Goal: Transaction & Acquisition: Purchase product/service

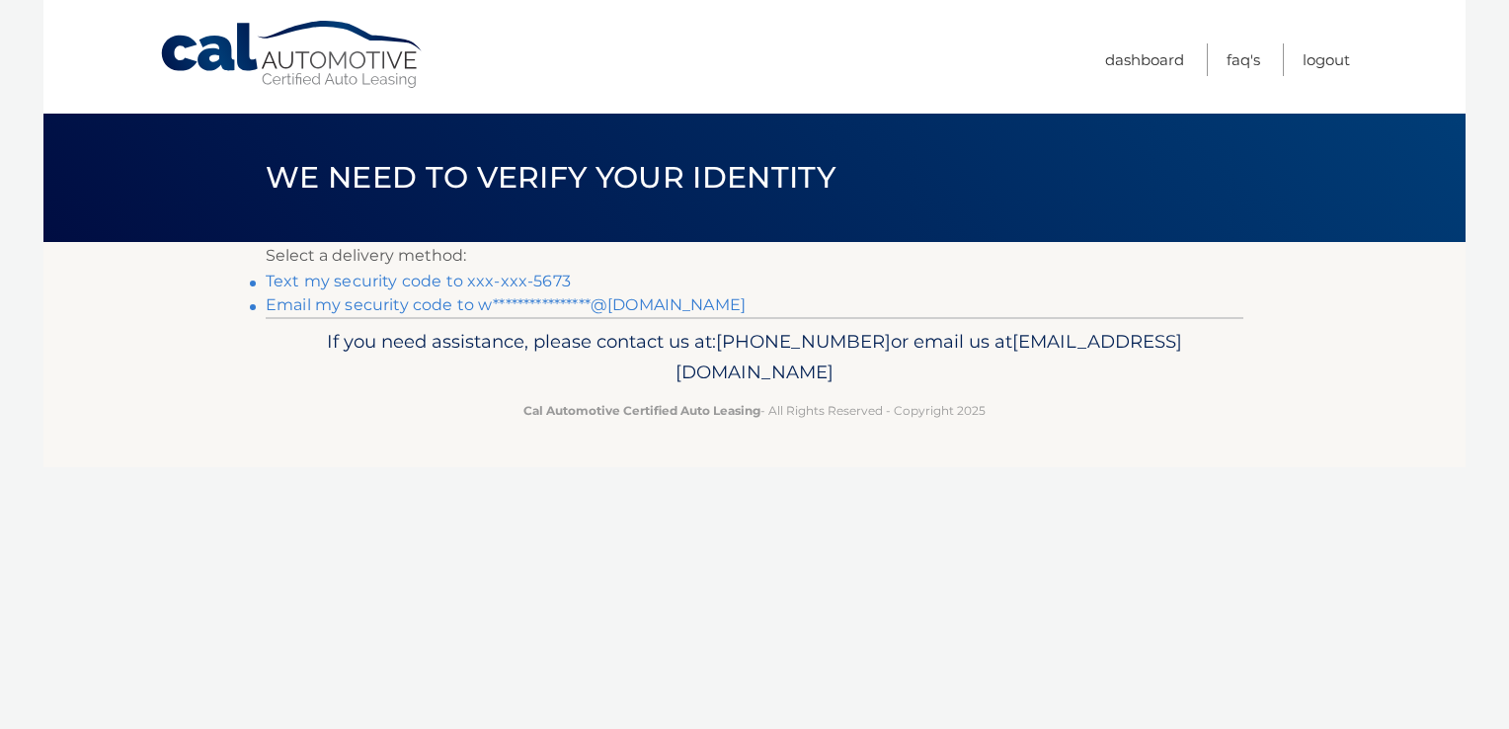
click at [535, 277] on link "Text my security code to xxx-xxx-5673" at bounding box center [418, 281] width 305 height 19
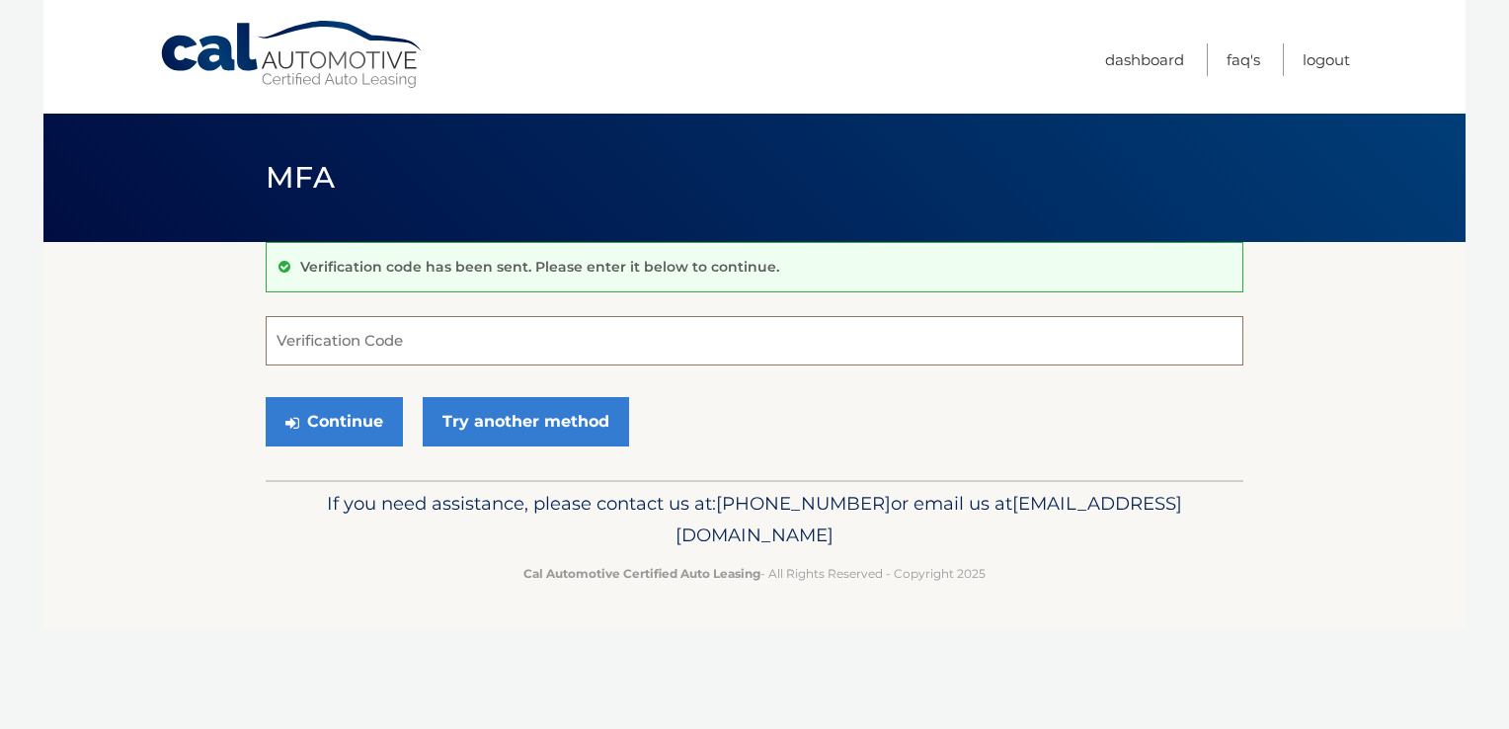
click at [616, 346] on input "Verification Code" at bounding box center [755, 340] width 978 height 49
type input "393674"
click at [335, 412] on button "Continue" at bounding box center [334, 421] width 137 height 49
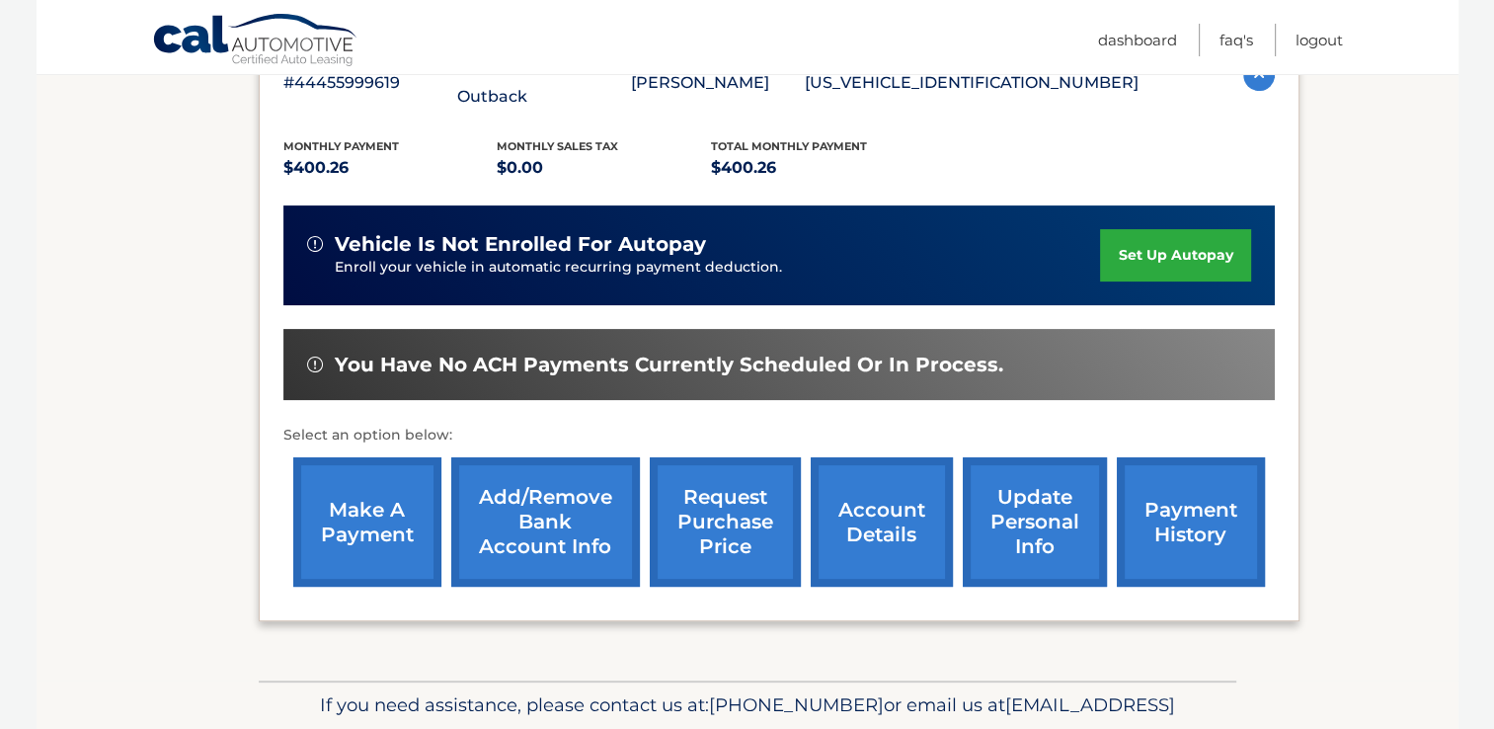
scroll to position [395, 0]
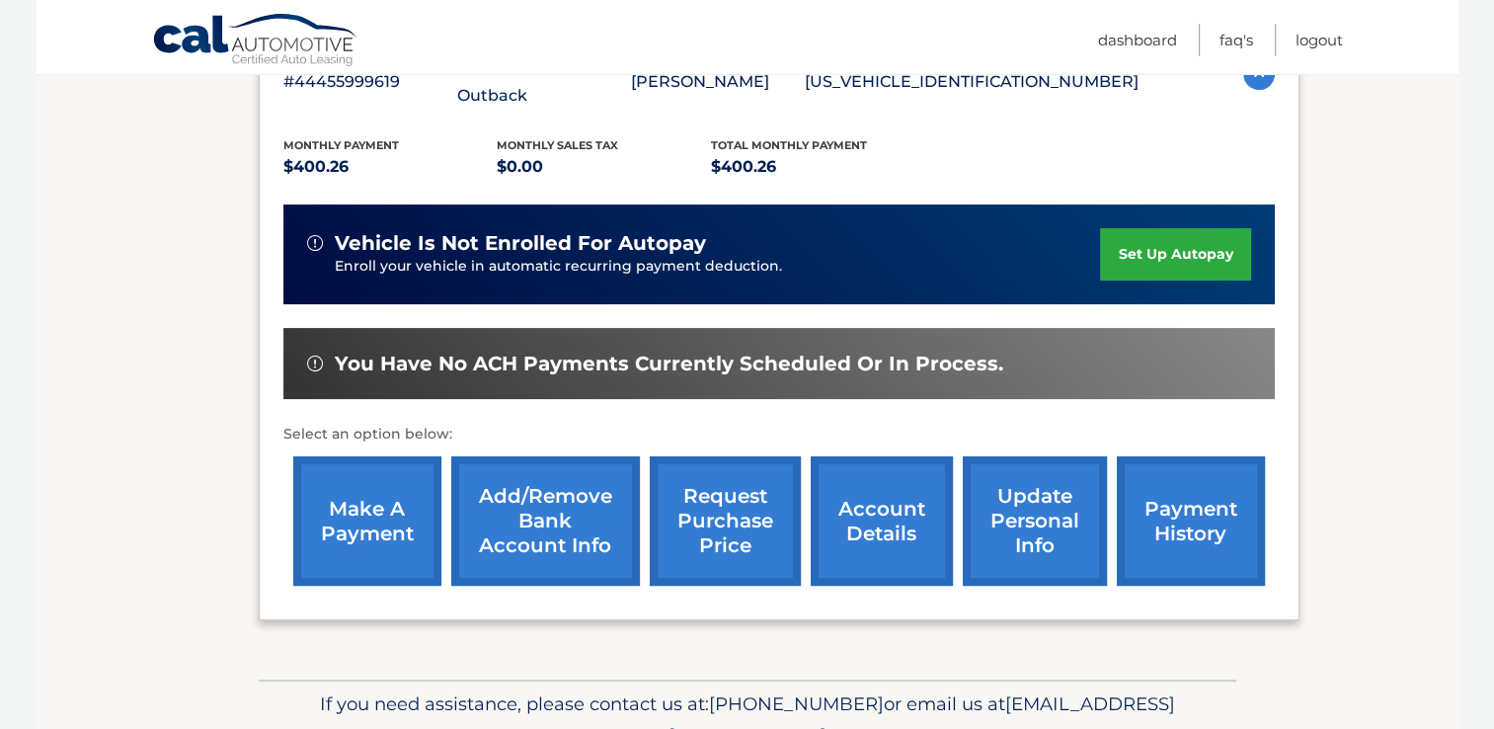
click at [380, 479] on link "make a payment" at bounding box center [367, 520] width 148 height 129
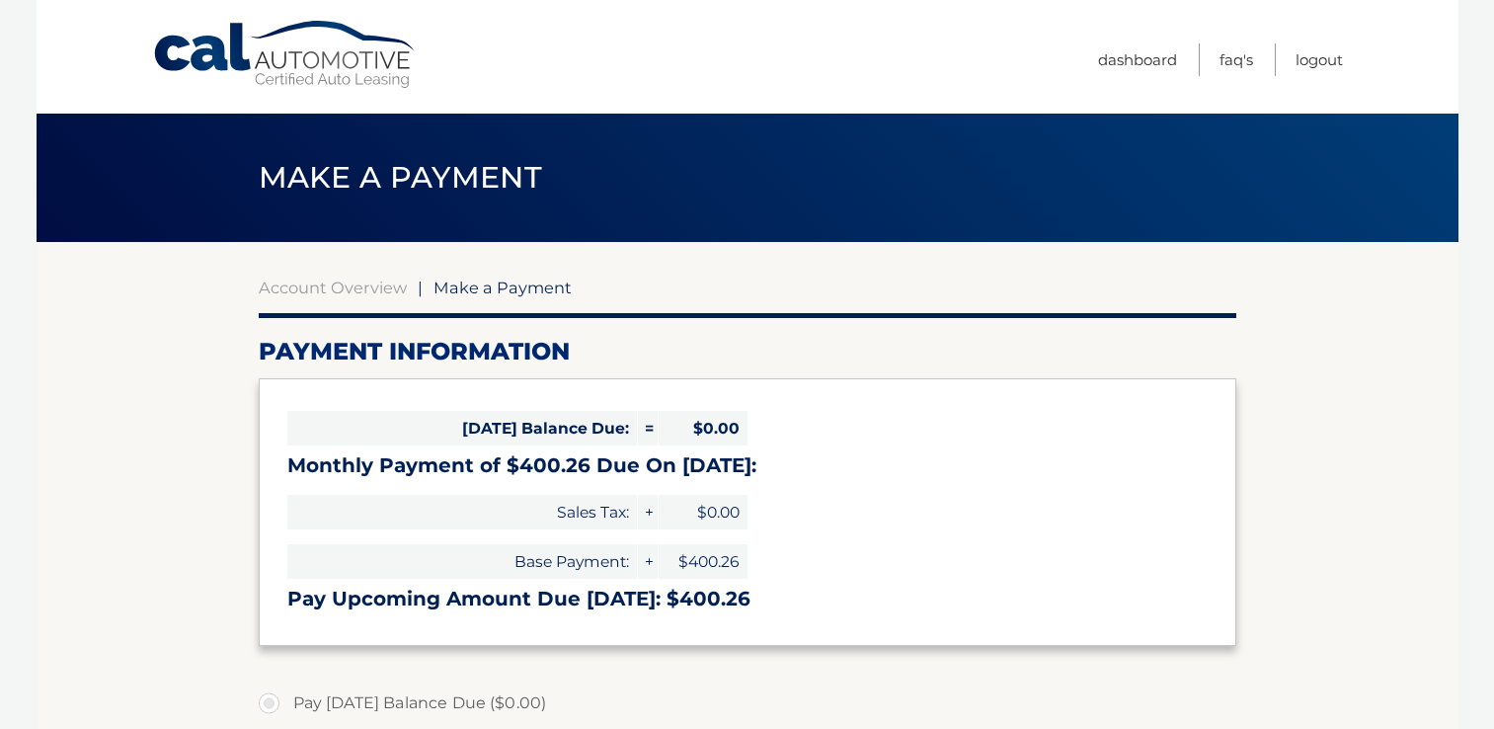
select select "YzU4MjVjYzItZDExNi00MjMxLWFmZDYtNDI0MTU0MjVjNzll"
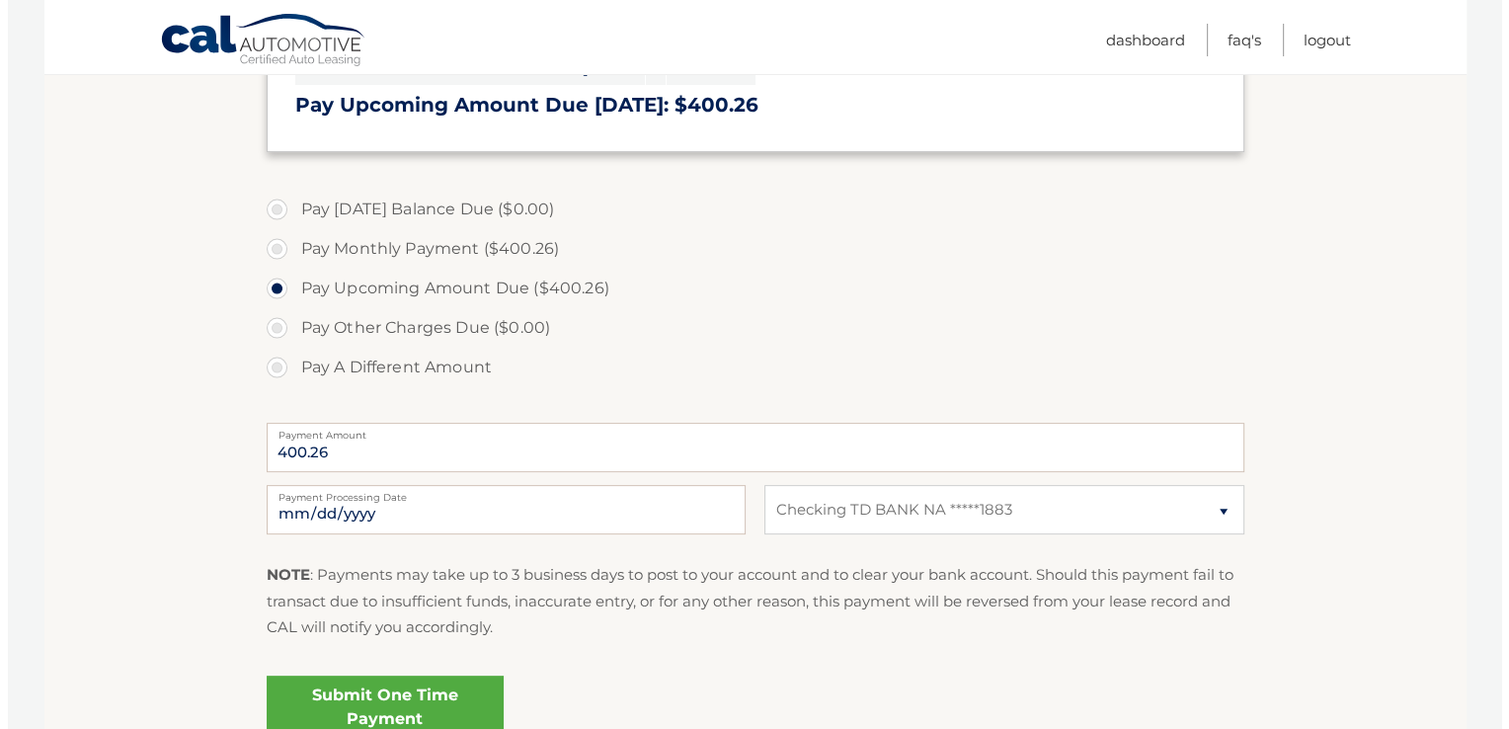
scroll to position [592, 0]
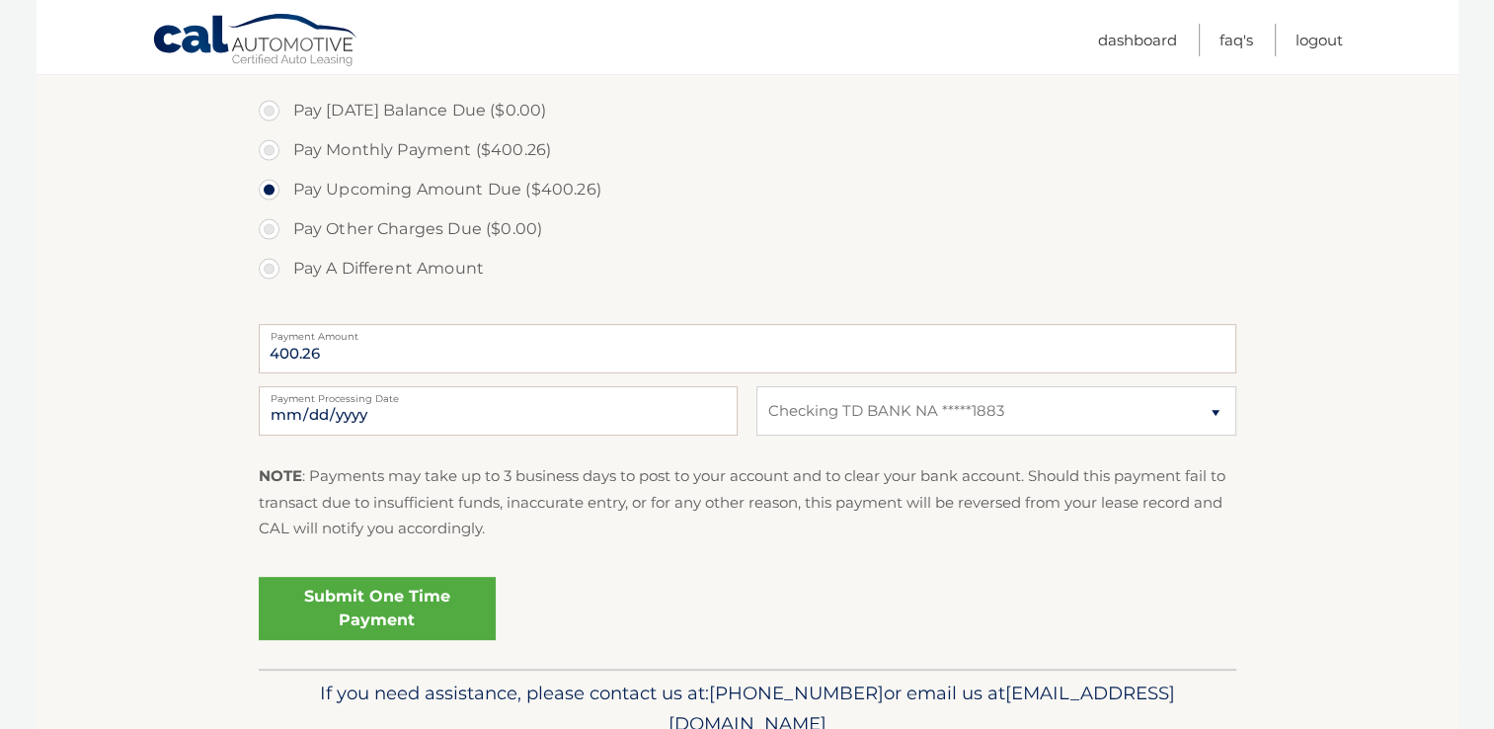
click at [415, 605] on link "Submit One Time Payment" at bounding box center [377, 608] width 237 height 63
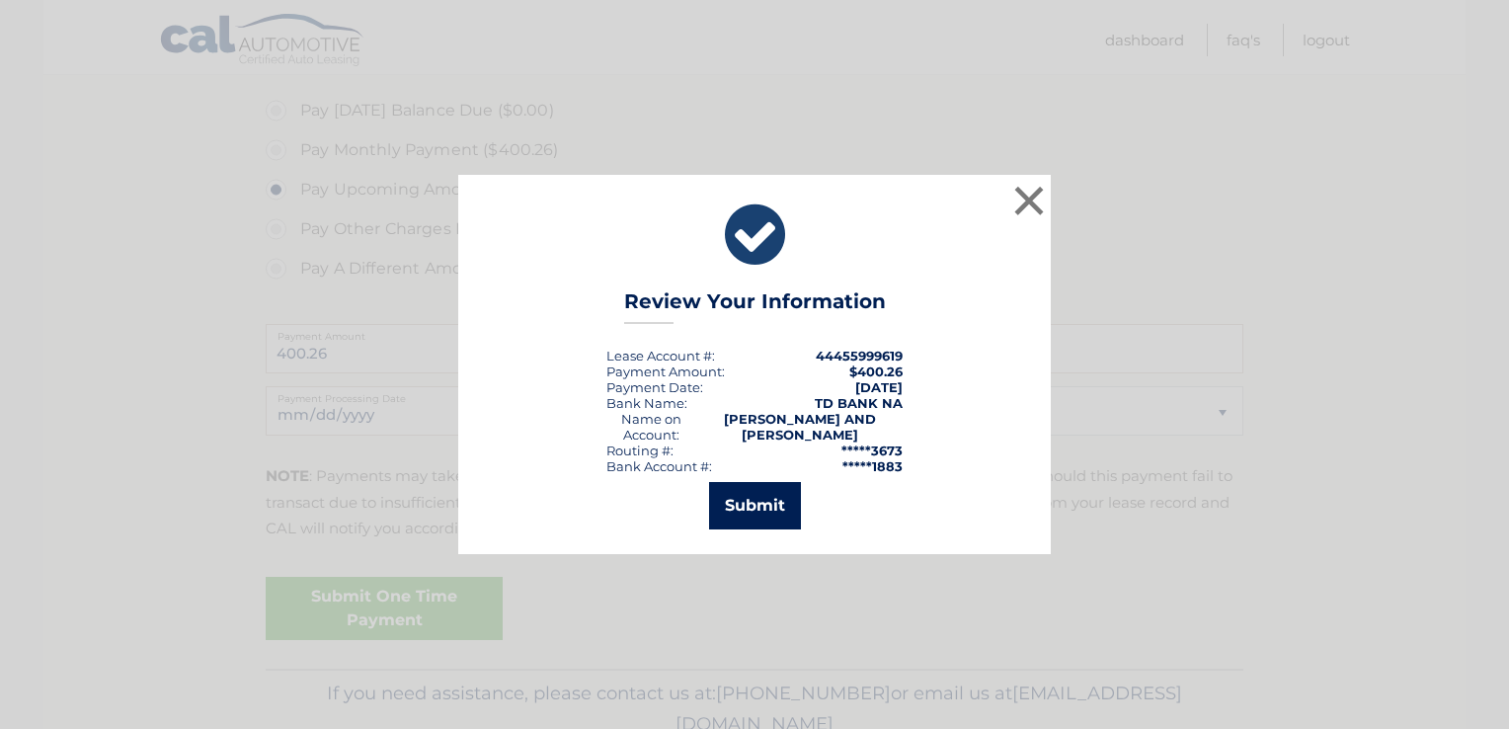
click at [758, 508] on button "Submit" at bounding box center [755, 505] width 92 height 47
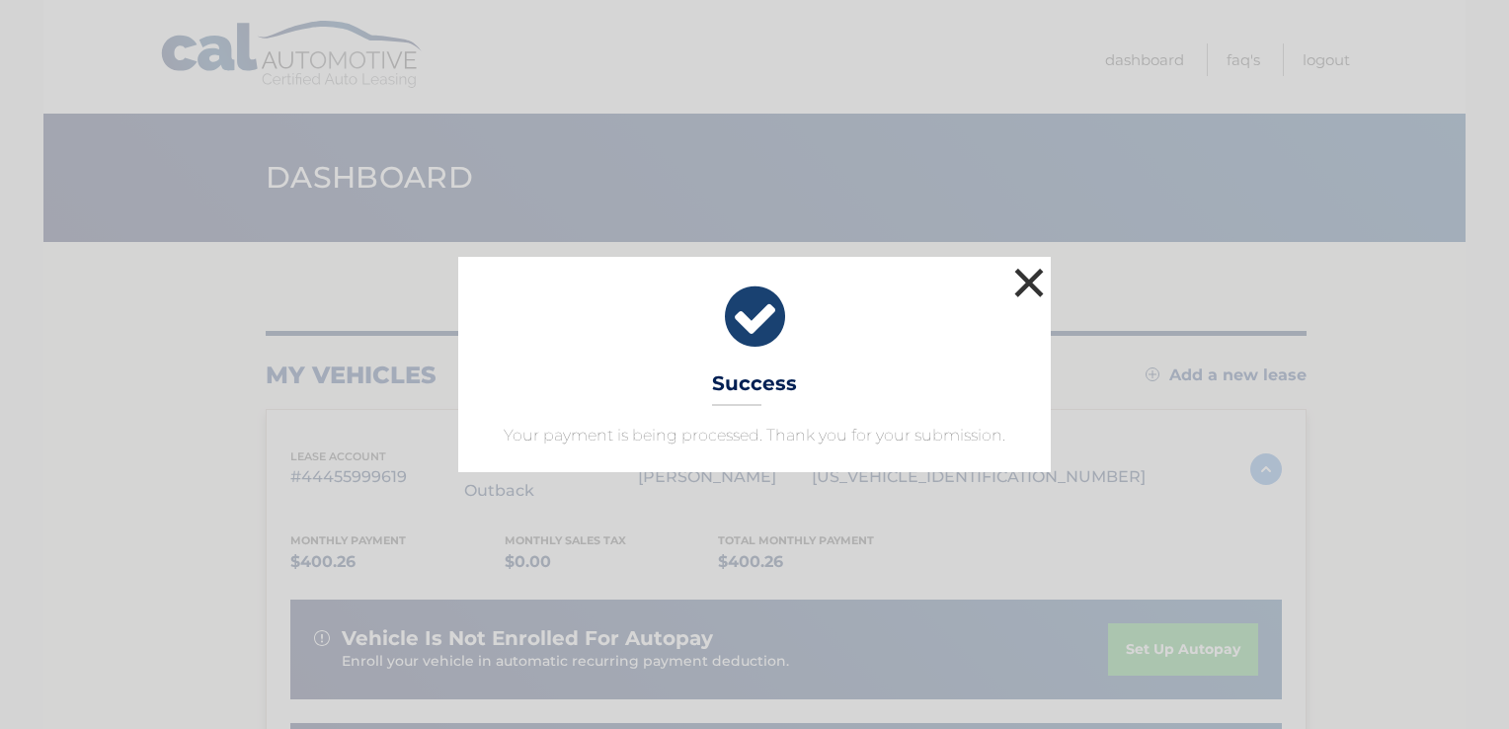
click at [1035, 277] on button "×" at bounding box center [1028, 282] width 39 height 39
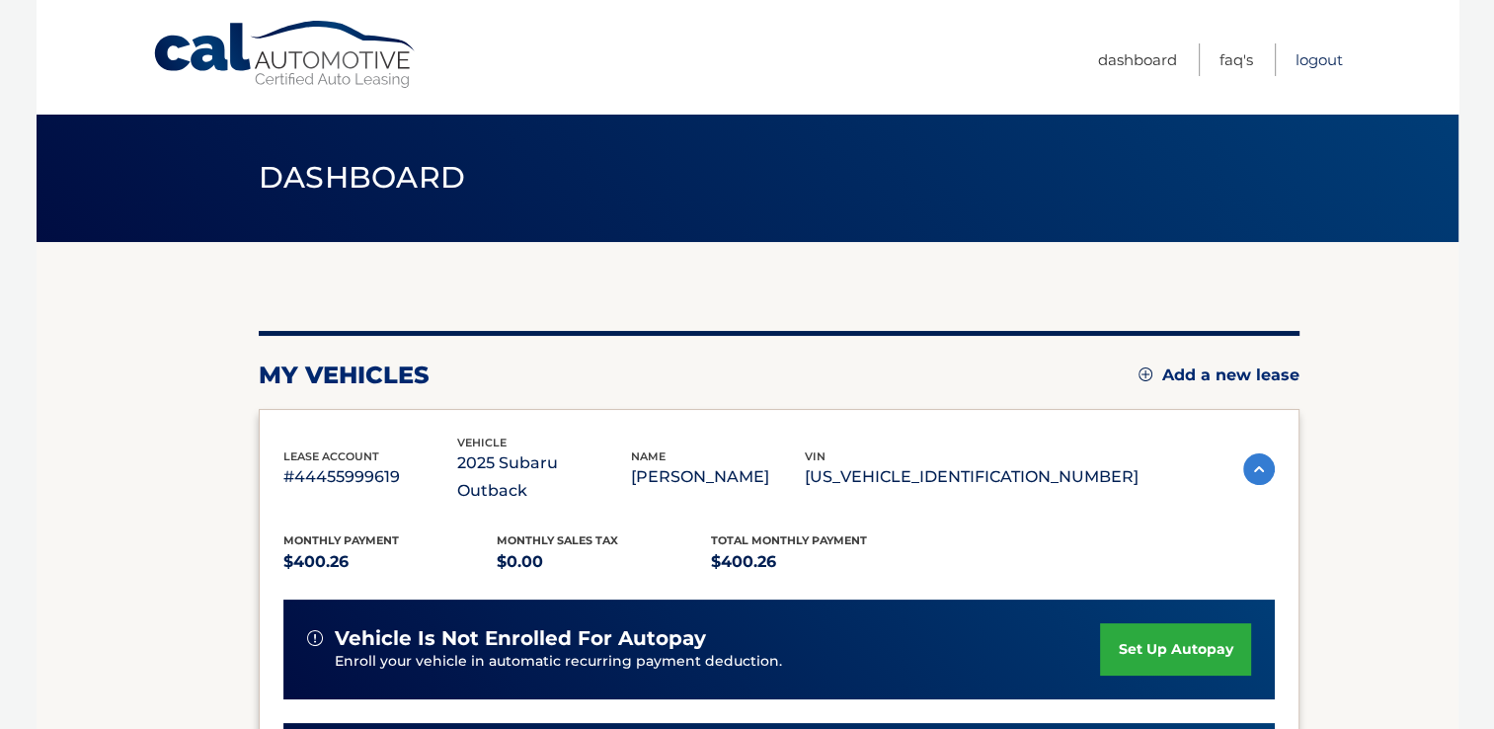
click at [1311, 57] on link "Logout" at bounding box center [1318, 59] width 47 height 33
